Goal: Task Accomplishment & Management: Manage account settings

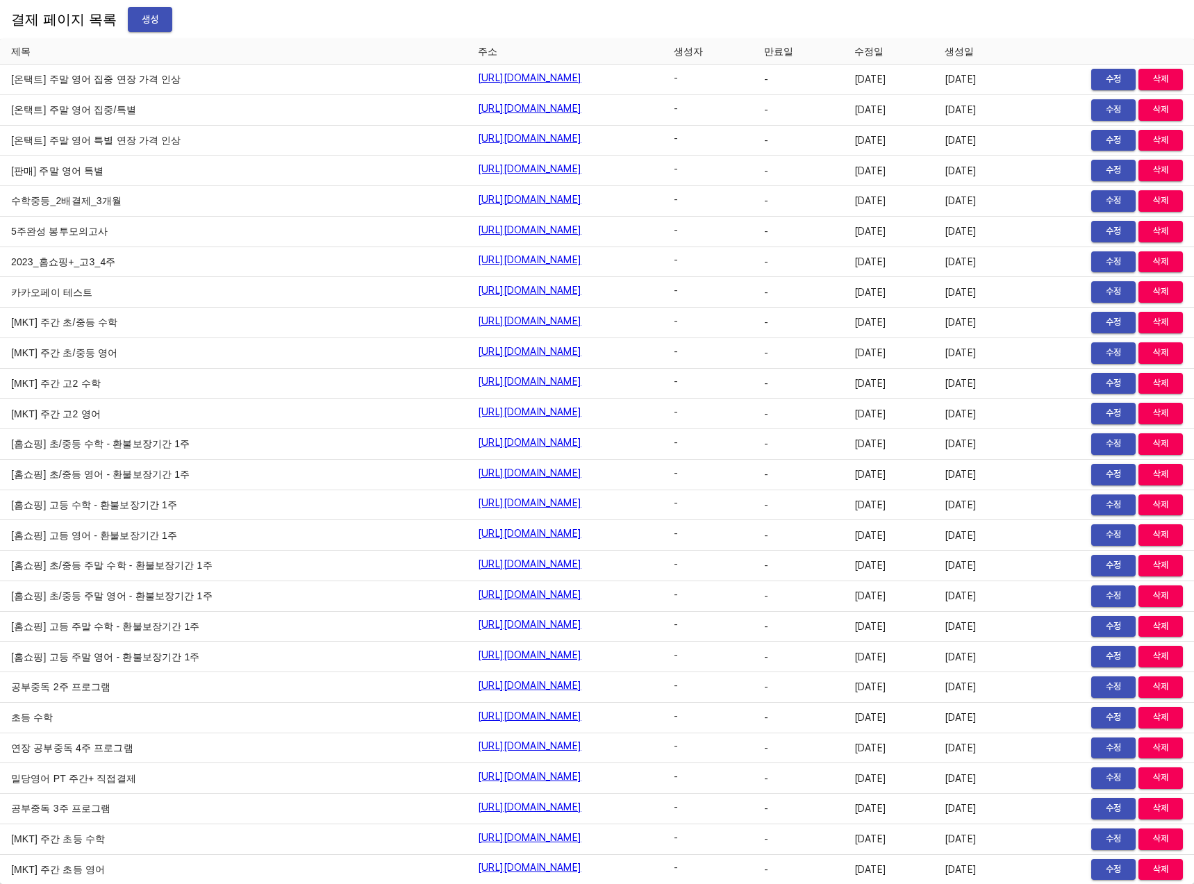
scroll to position [5283, 0]
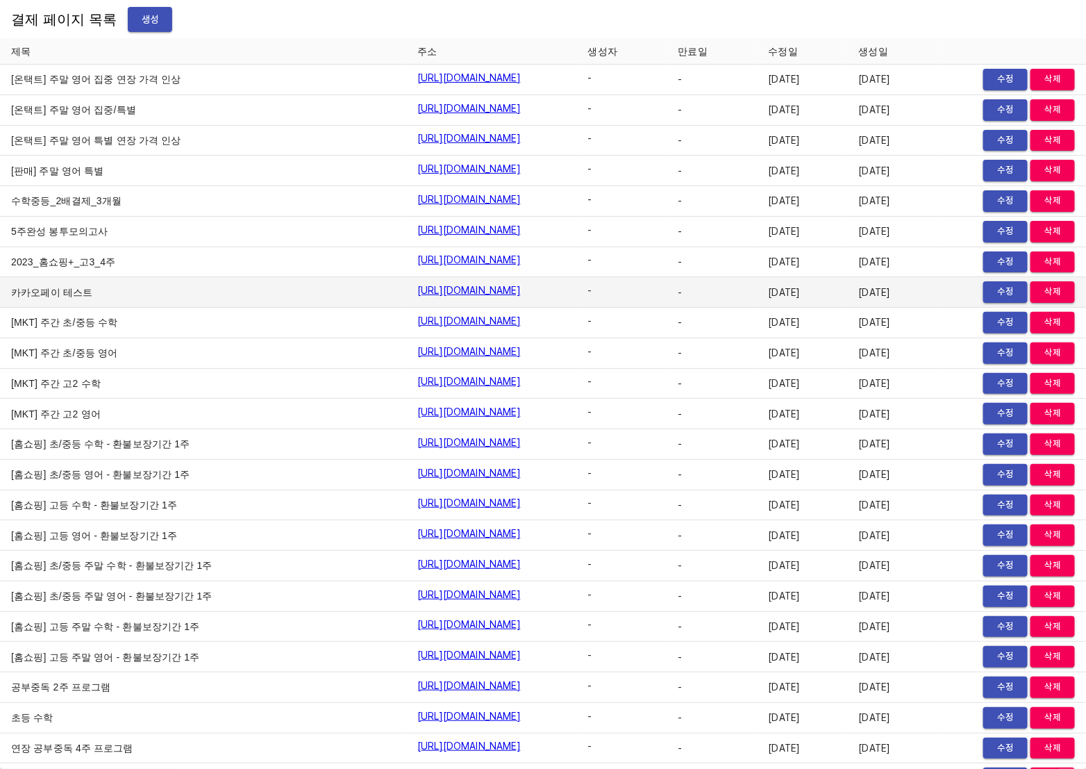
click at [577, 301] on td "https://payment.mildang.kr/kakao-pay-test" at bounding box center [491, 292] width 170 height 31
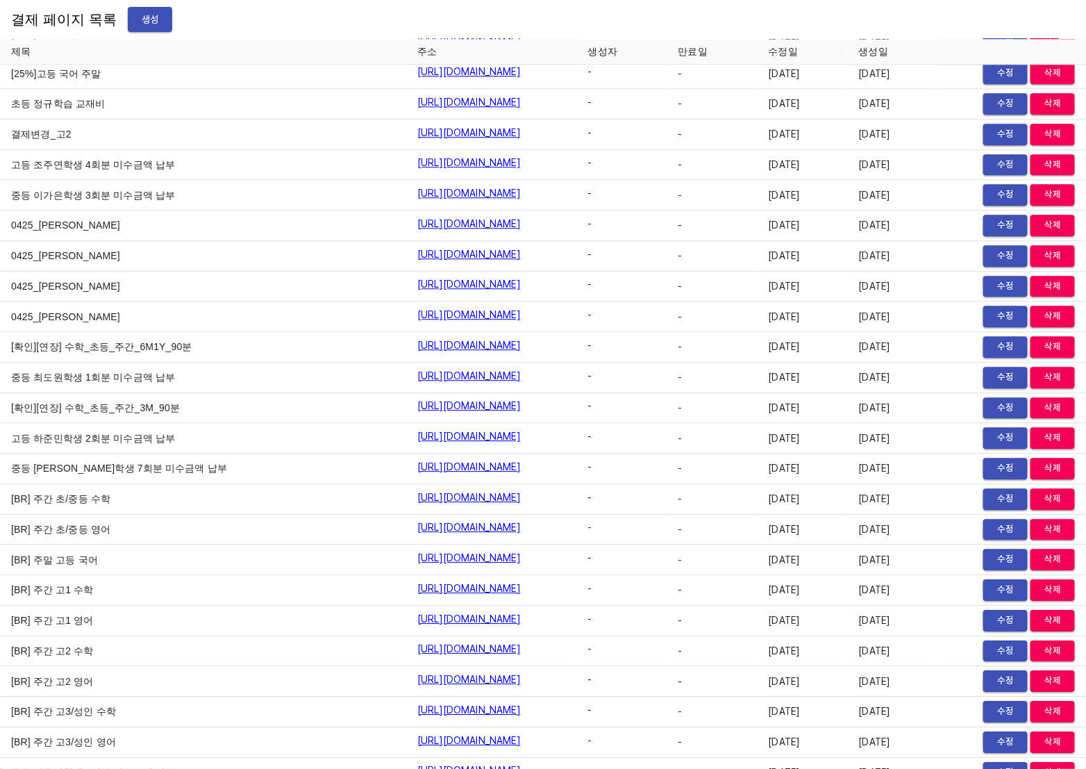
scroll to position [12387, 0]
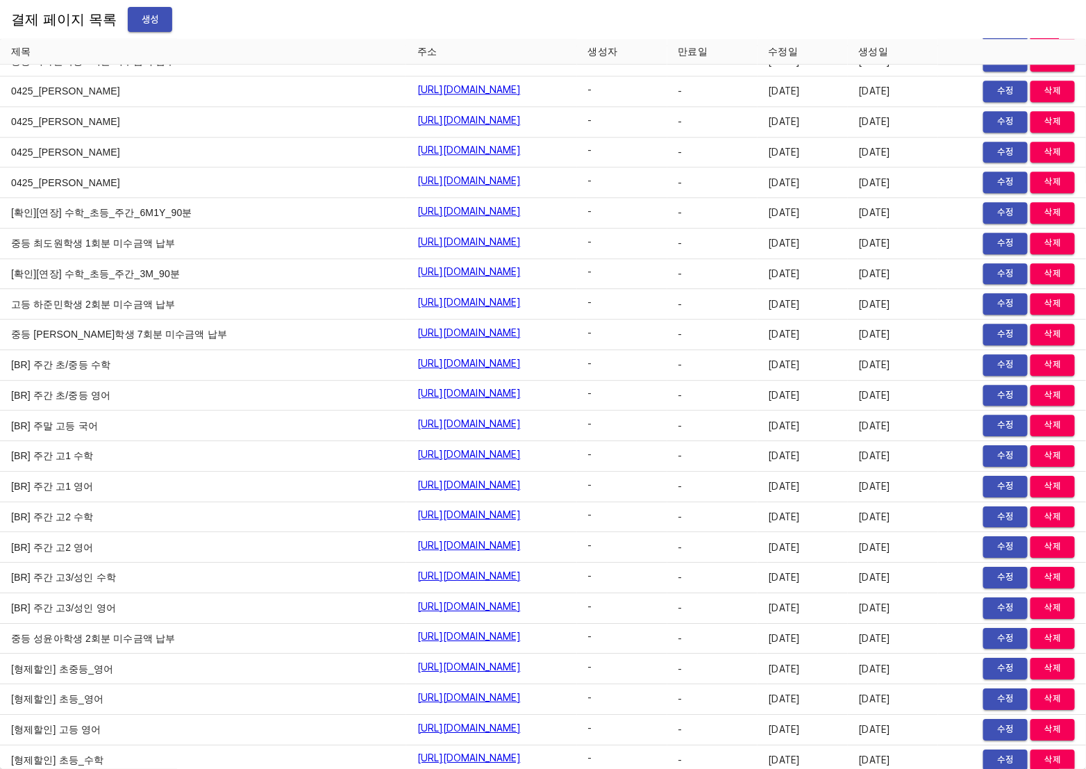
click at [723, 510] on span "-" at bounding box center [710, 517] width 63 height 14
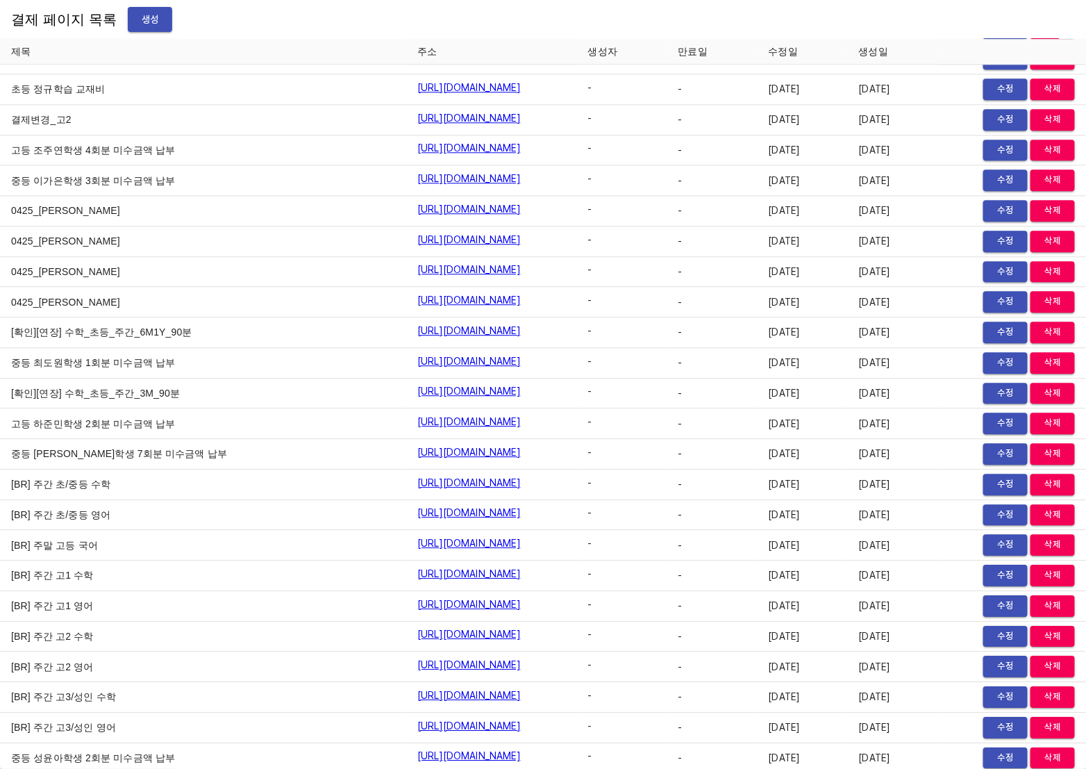
scroll to position [15543, 0]
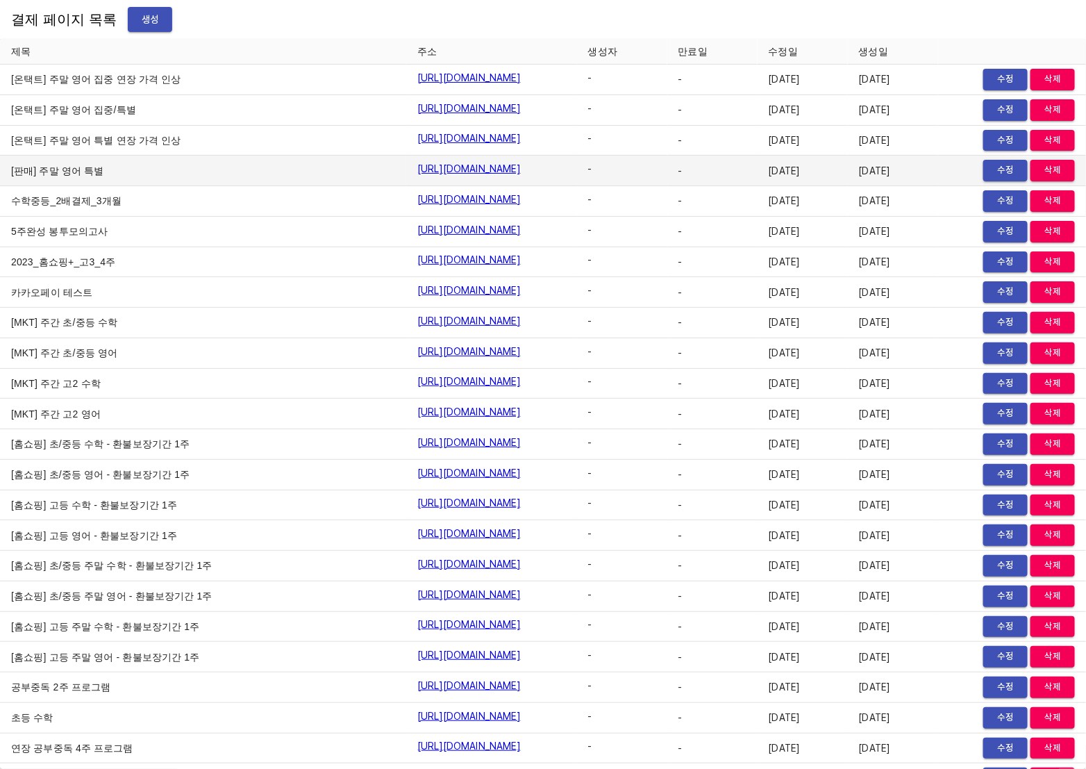
scroll to position [12268, 0]
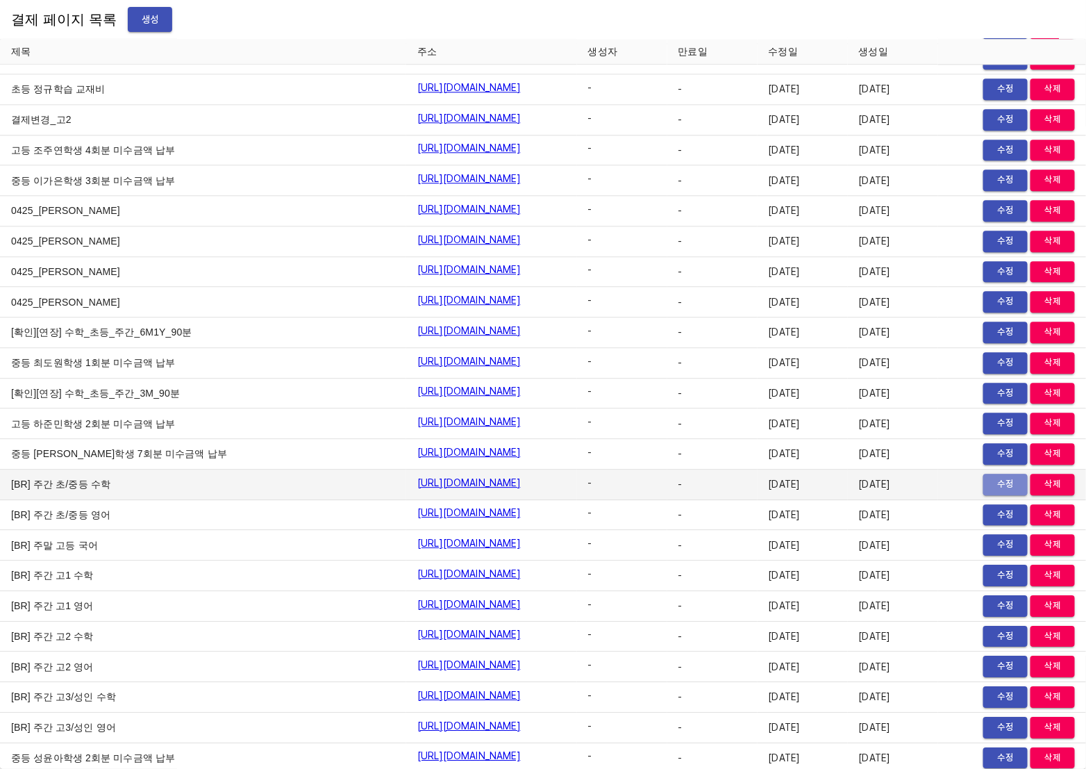
click at [991, 477] on span "수정" at bounding box center [1006, 485] width 31 height 16
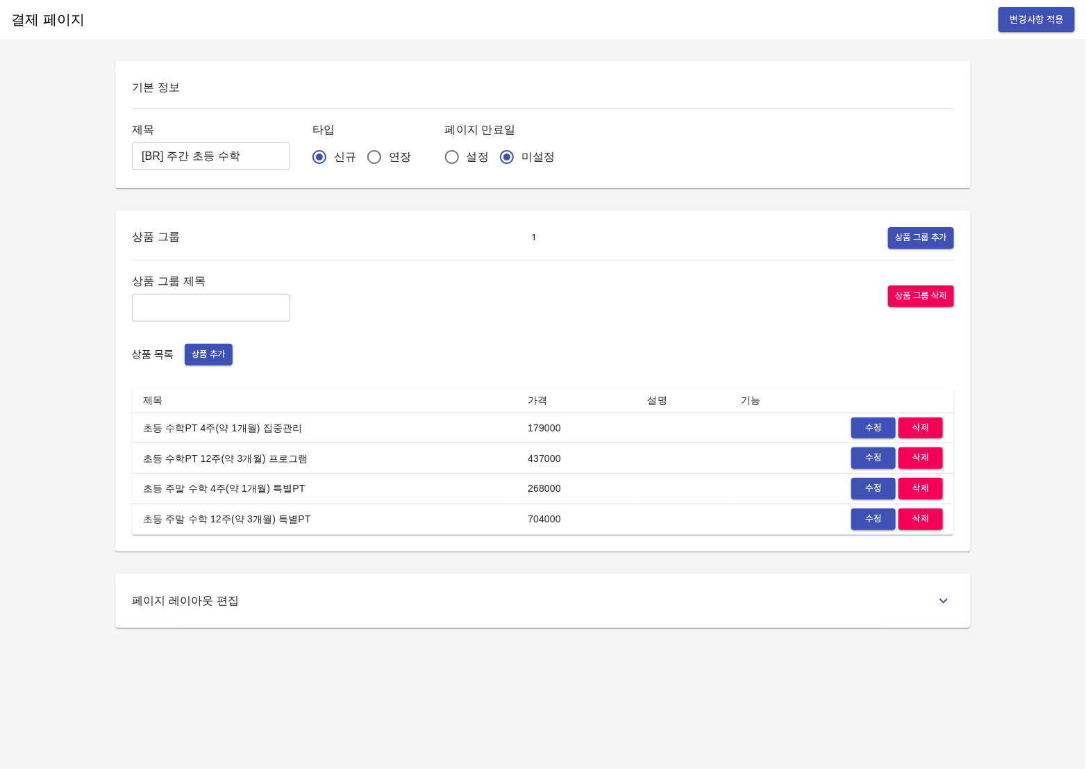
click at [1006, 179] on div "결제 페이지 변경사항 적용 기본 정보 제목 [BR] 주간 초등 수학 ​ 타입 신규 연장 페이지 만료일 설정 미설정 상품 그룹 1 상품 그룹 추…" at bounding box center [543, 384] width 1086 height 769
